Goal: Task Accomplishment & Management: Manage account settings

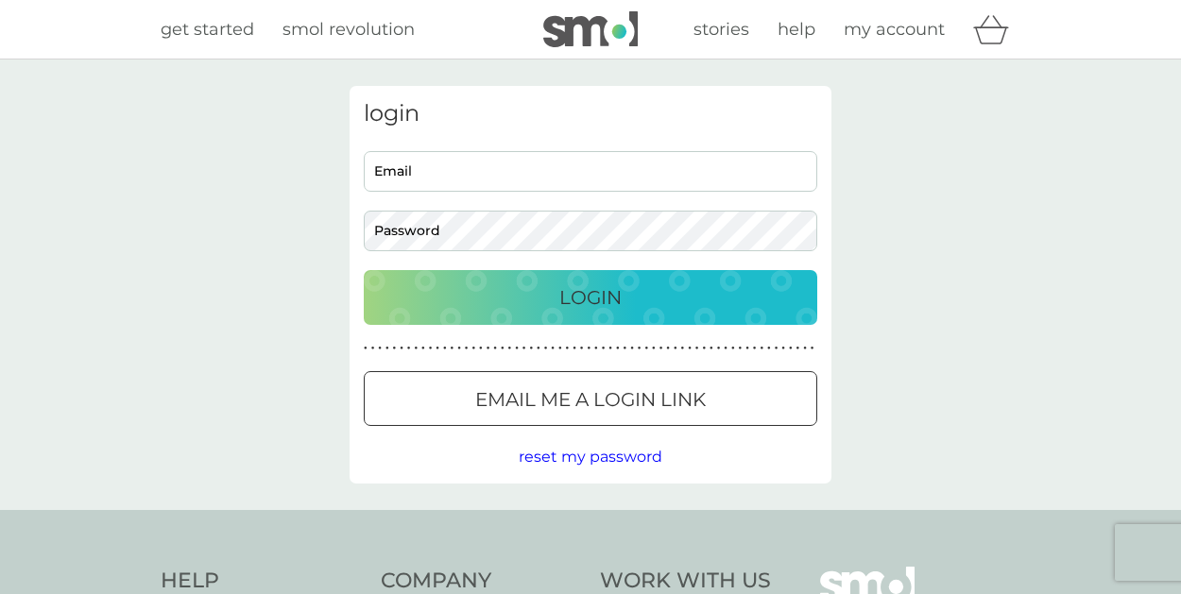
type input "[EMAIL_ADDRESS][DOMAIN_NAME]"
click at [550, 290] on div "Login" at bounding box center [591, 298] width 416 height 30
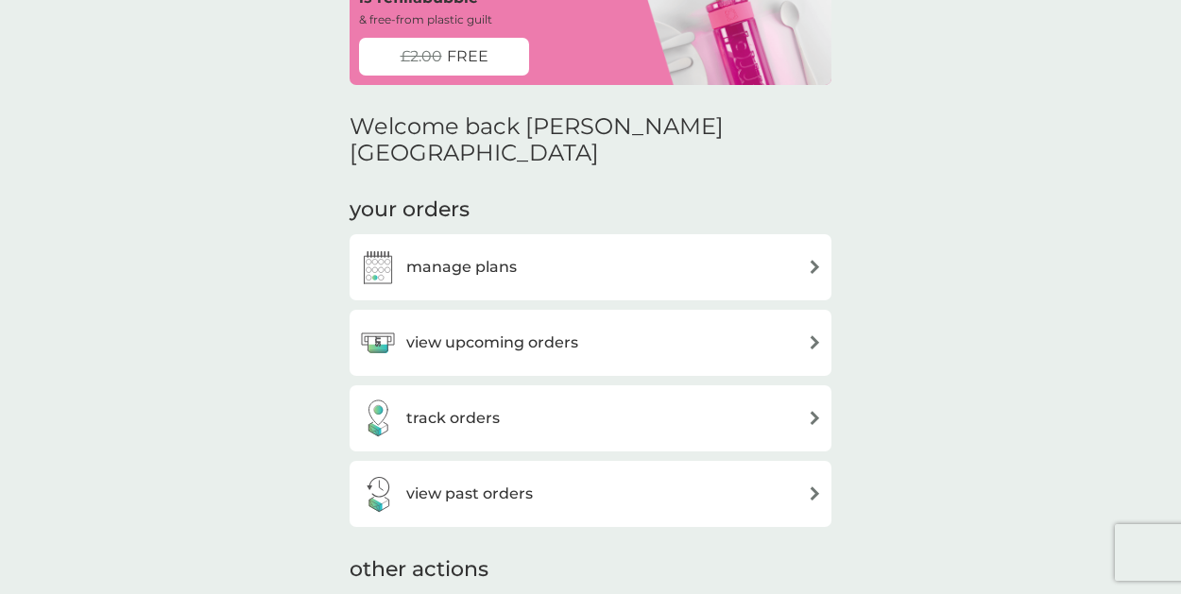
scroll to position [129, 0]
click at [679, 399] on div "track orders" at bounding box center [590, 418] width 463 height 38
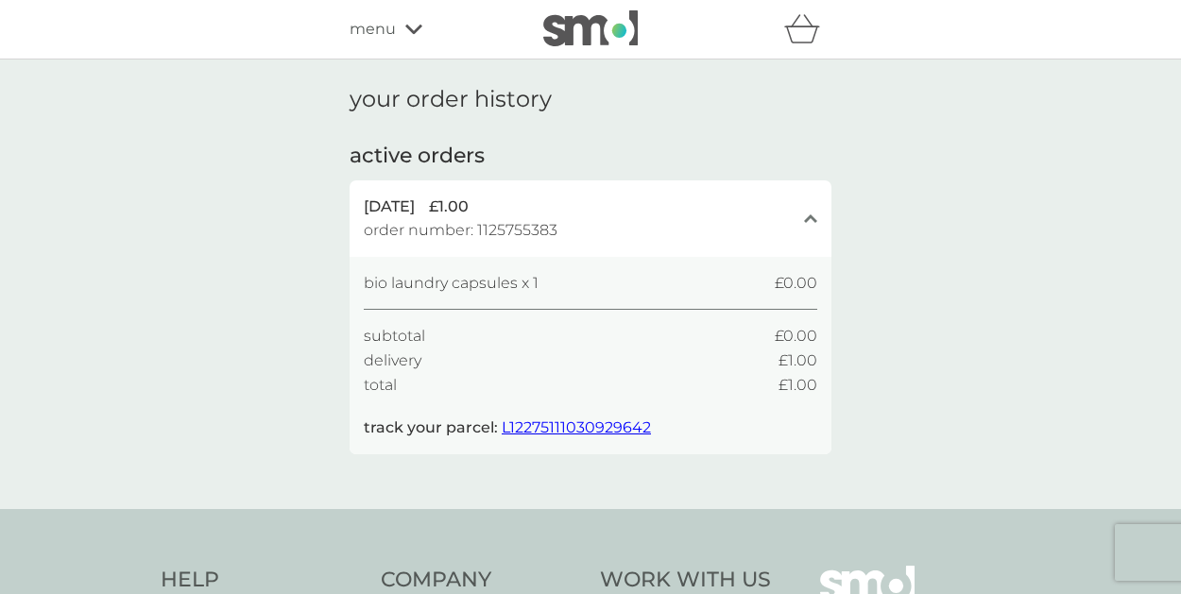
click at [527, 432] on span "L12275111030929642" at bounding box center [576, 428] width 149 height 18
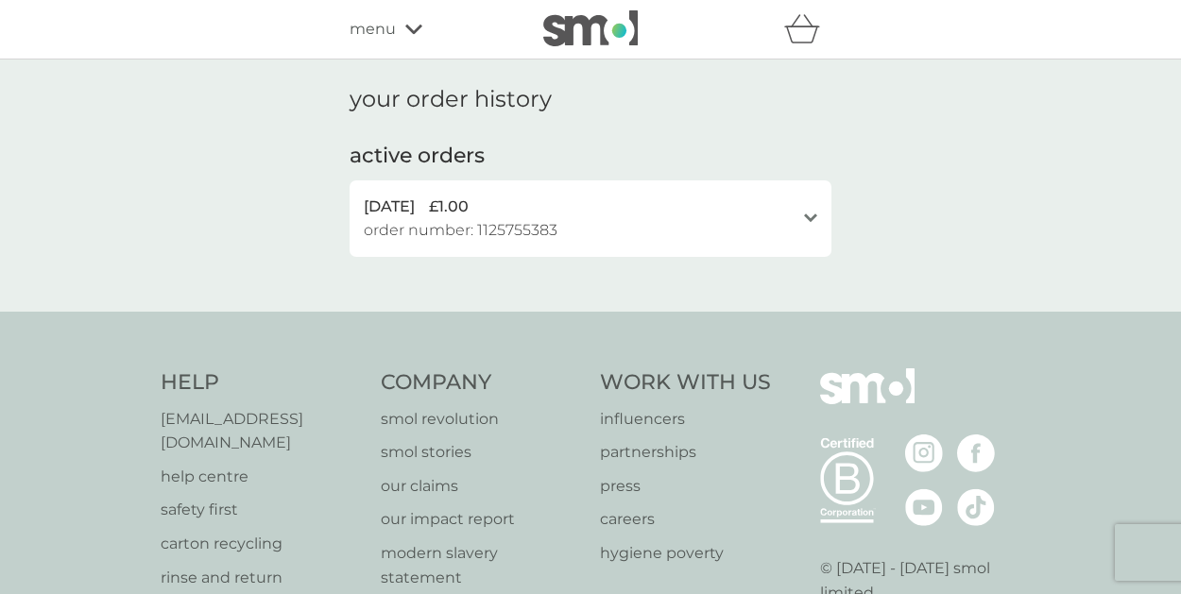
click at [967, 145] on div "your order history active orders 4 Oct 2025 £1.00 order number: 1125755383 open…" at bounding box center [590, 186] width 1181 height 252
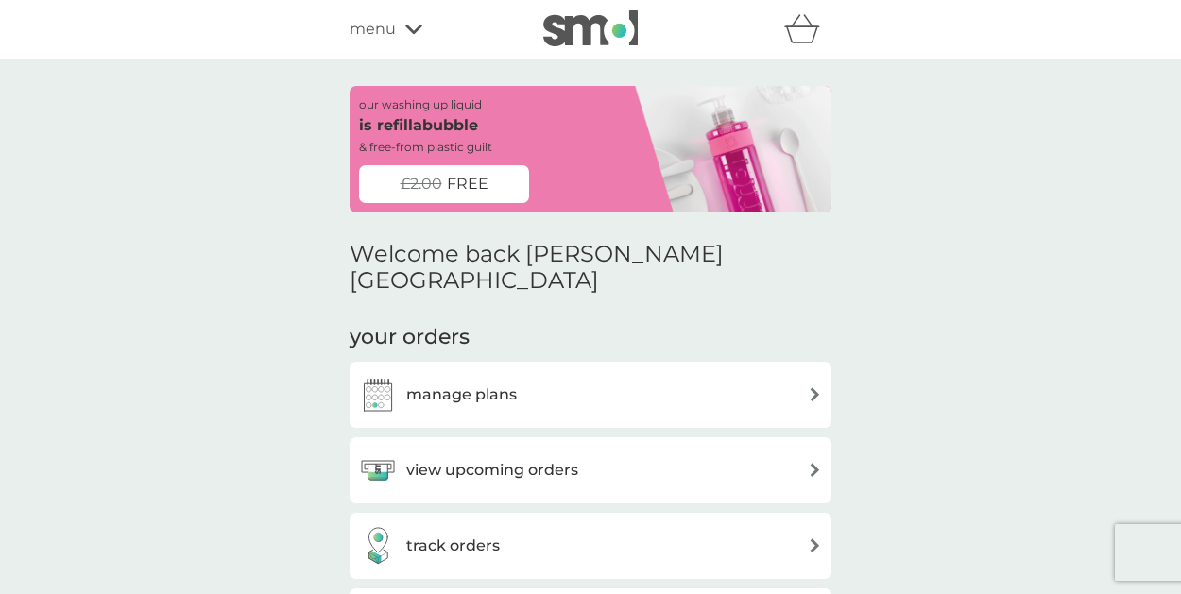
click at [574, 376] on div "manage plans" at bounding box center [590, 395] width 463 height 38
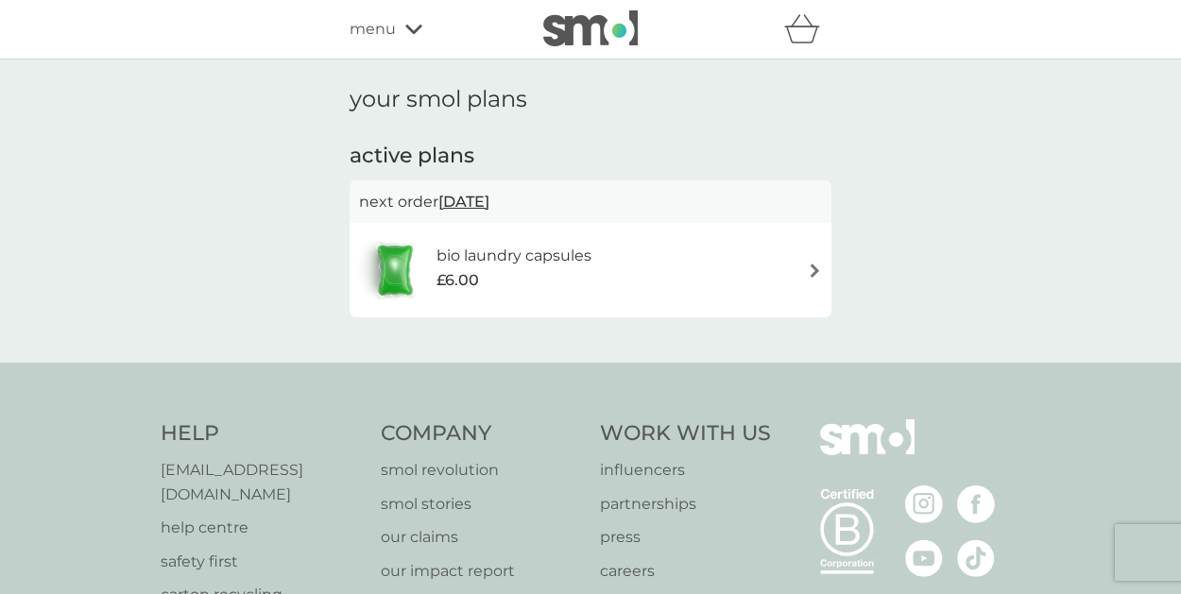
click at [413, 21] on div "menu" at bounding box center [430, 29] width 161 height 25
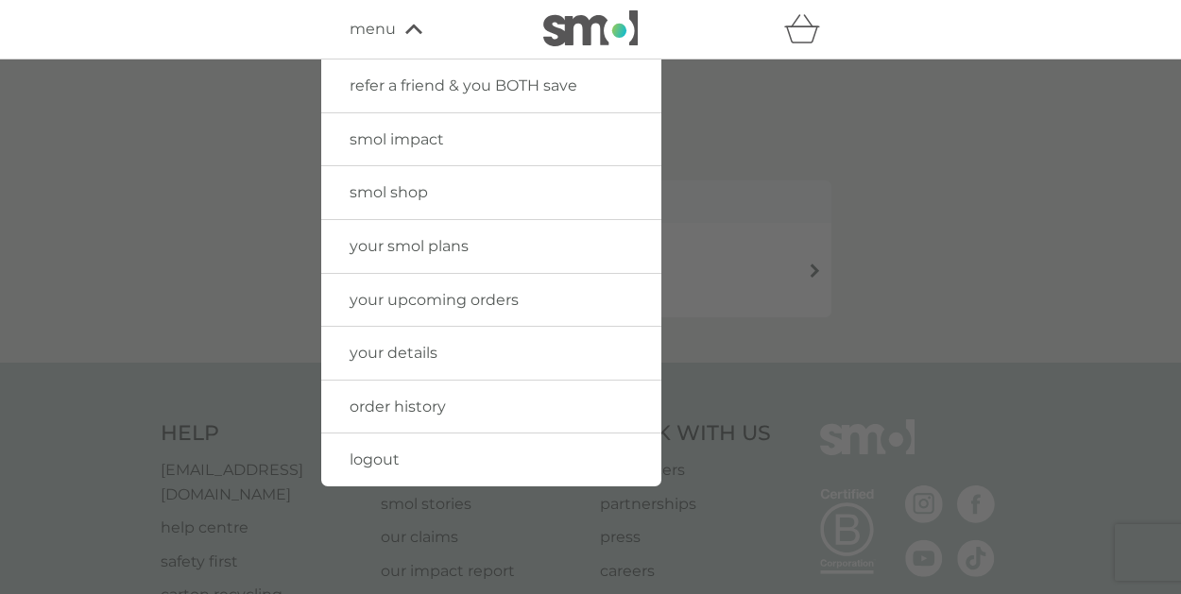
click at [414, 251] on span "your smol plans" at bounding box center [409, 246] width 119 height 18
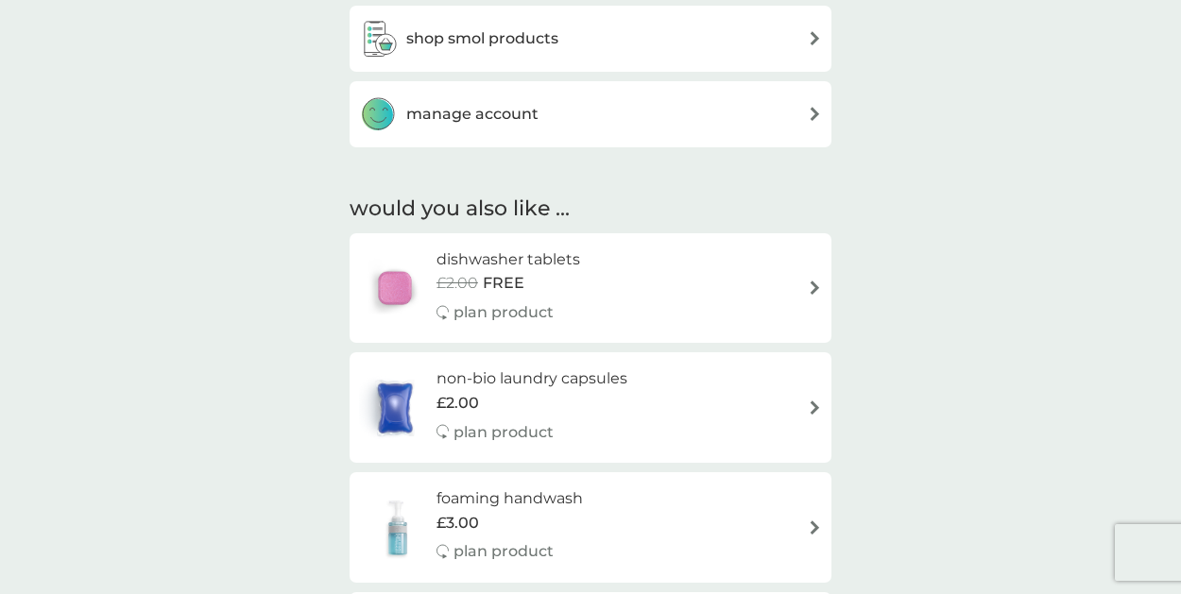
scroll to position [872, 0]
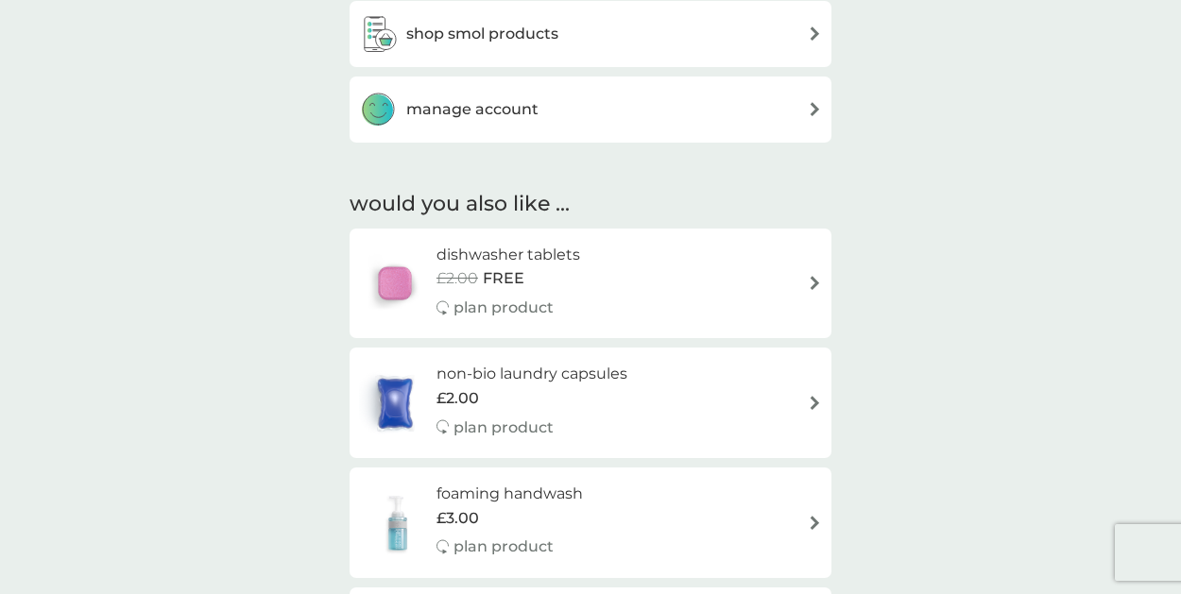
click at [808, 95] on div "manage account" at bounding box center [590, 110] width 463 height 38
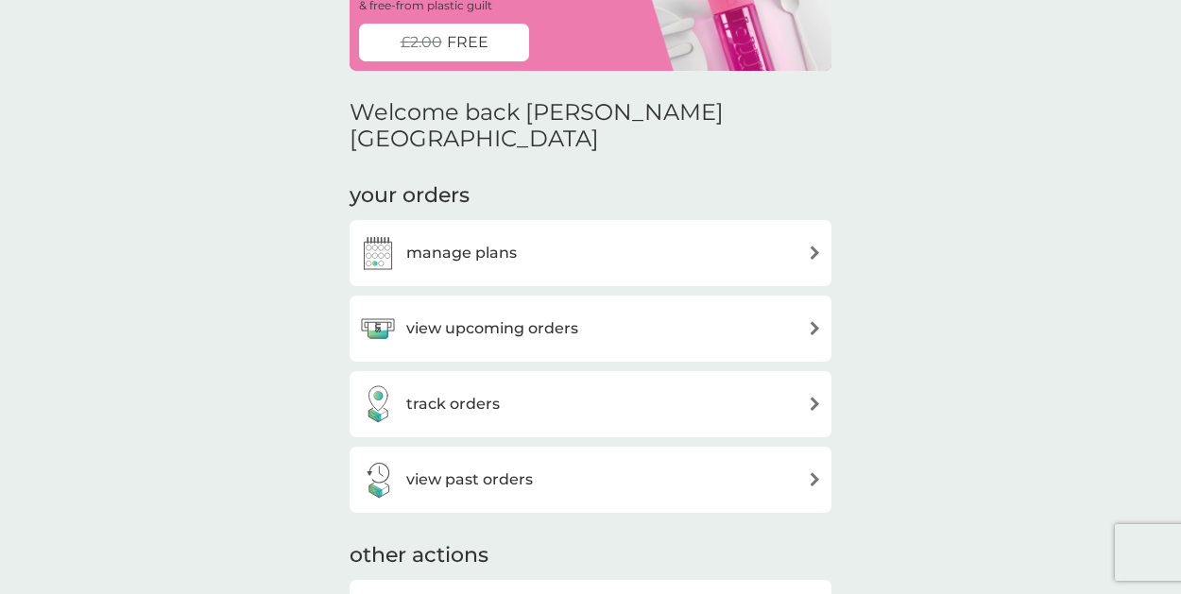
scroll to position [154, 0]
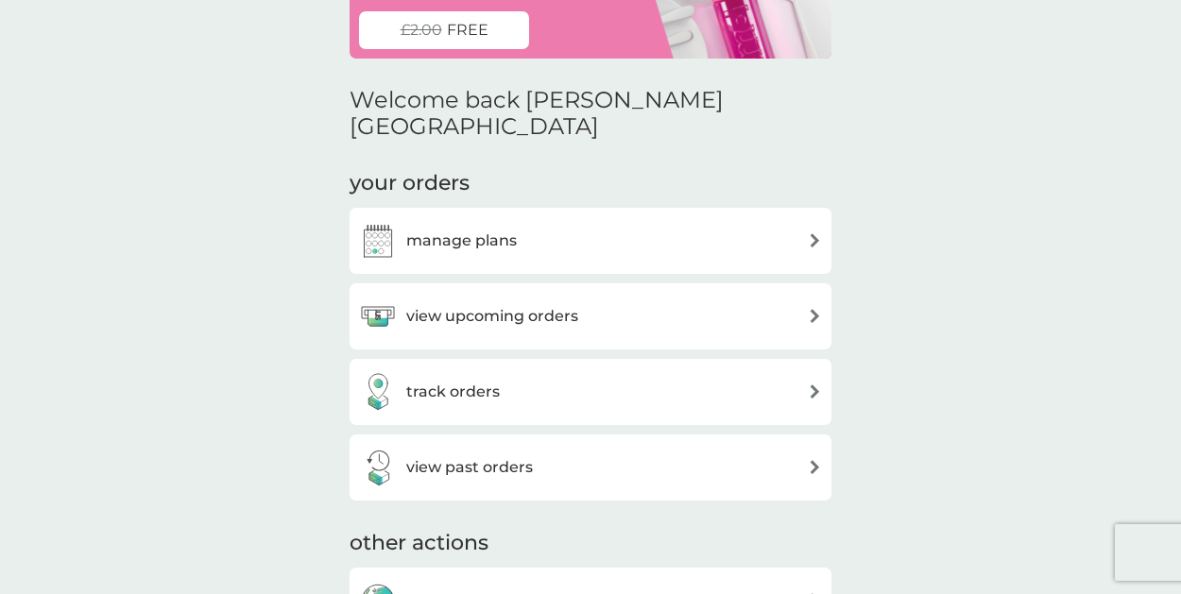
click at [807, 222] on div "manage plans" at bounding box center [590, 241] width 463 height 38
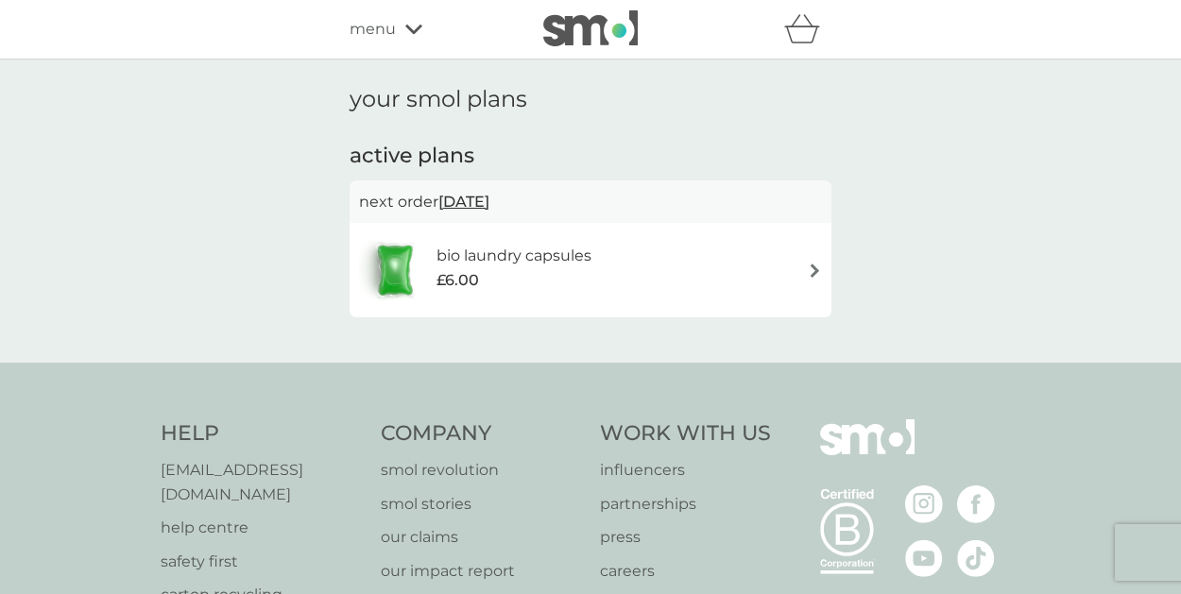
click at [718, 284] on div "bio laundry capsules £6.00" at bounding box center [590, 270] width 463 height 66
